Goal: Use online tool/utility: Utilize a website feature to perform a specific function

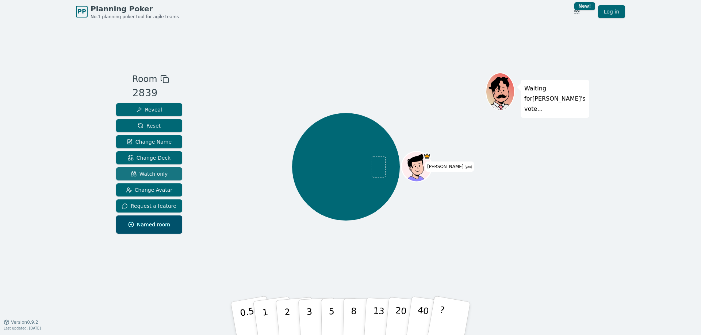
click at [151, 174] on span "Watch only" at bounding box center [149, 173] width 37 height 7
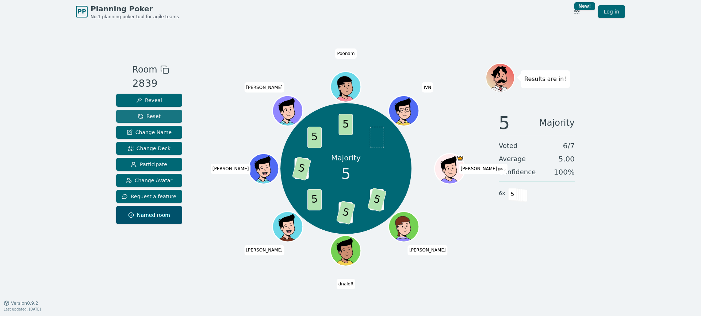
click at [155, 117] on span "Reset" at bounding box center [149, 116] width 23 height 7
click at [149, 117] on span "Reset" at bounding box center [149, 116] width 23 height 7
click at [149, 116] on span "Reset" at bounding box center [149, 116] width 23 height 7
click at [151, 114] on span "Reset" at bounding box center [149, 116] width 23 height 7
